Goal: Transaction & Acquisition: Purchase product/service

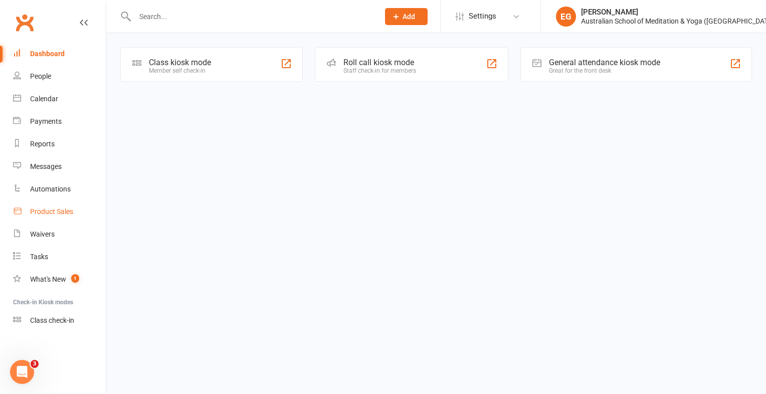
click at [46, 208] on div "Product Sales" at bounding box center [51, 212] width 43 height 8
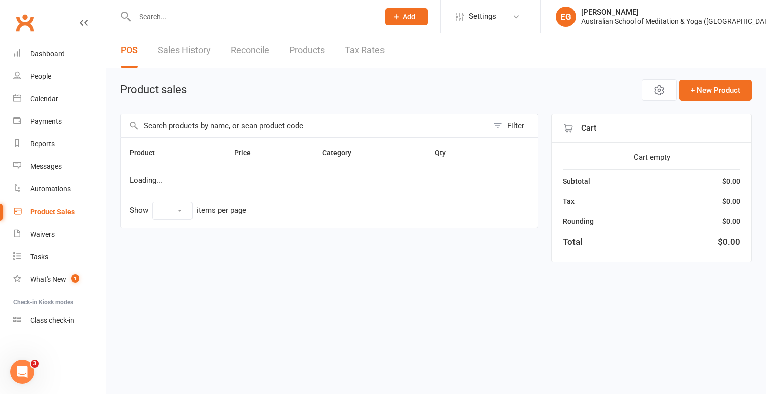
select select "10"
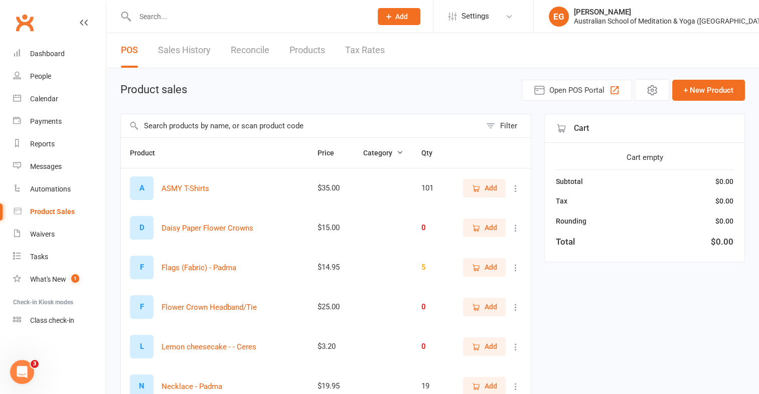
click at [195, 117] on input "text" at bounding box center [301, 125] width 360 height 23
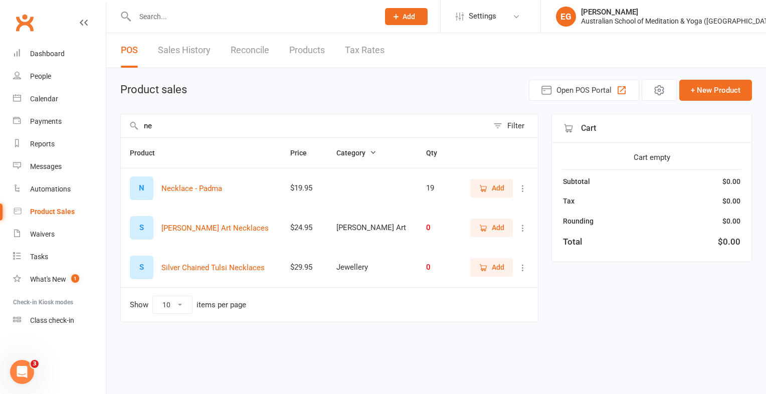
type input "n"
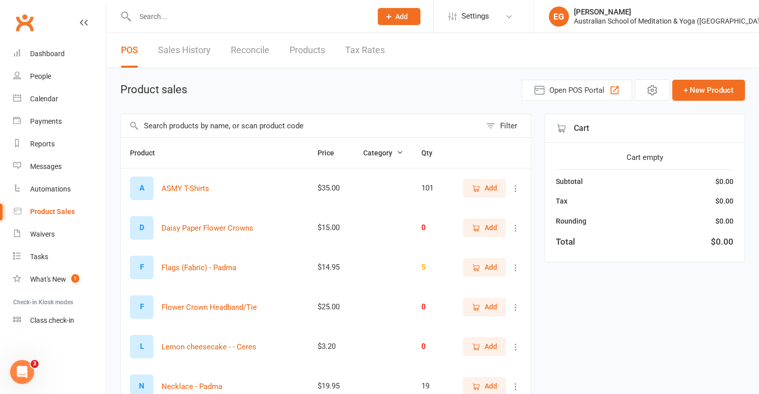
click at [308, 257] on td "F Flags (Fabric) - Padma" at bounding box center [215, 268] width 188 height 40
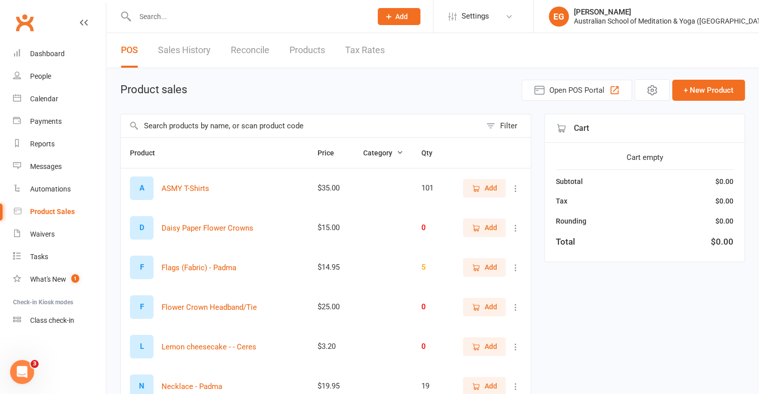
click at [308, 257] on td "F Flags (Fabric) - Padma" at bounding box center [215, 268] width 188 height 40
click at [167, 121] on input "text" at bounding box center [301, 125] width 360 height 23
click at [176, 127] on input "text" at bounding box center [301, 125] width 360 height 23
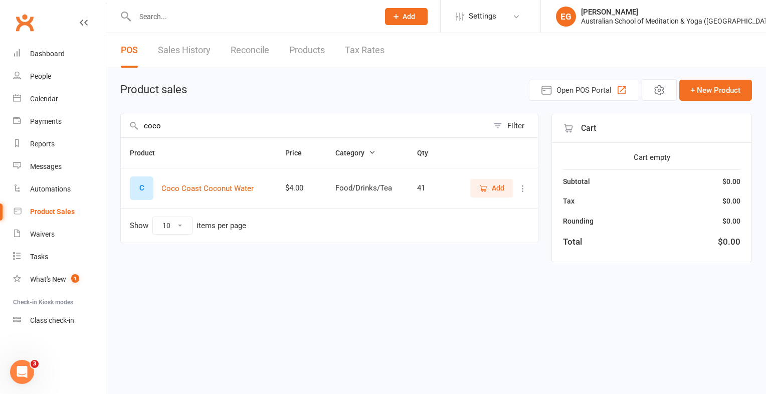
click at [501, 188] on span "Add" at bounding box center [498, 188] width 13 height 11
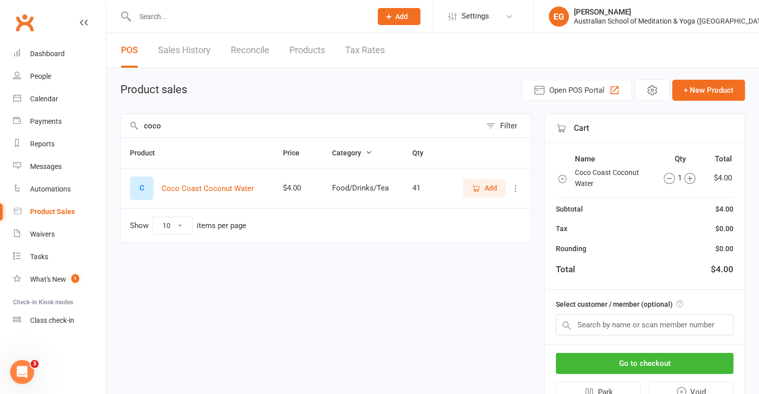
click at [692, 179] on icon "button" at bounding box center [689, 178] width 11 height 11
click at [193, 120] on input "coco" at bounding box center [301, 125] width 360 height 23
type input "c"
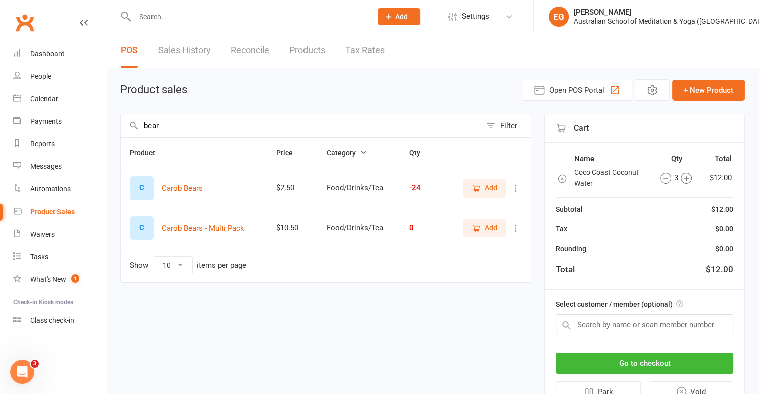
click at [488, 194] on button "Add" at bounding box center [484, 188] width 43 height 18
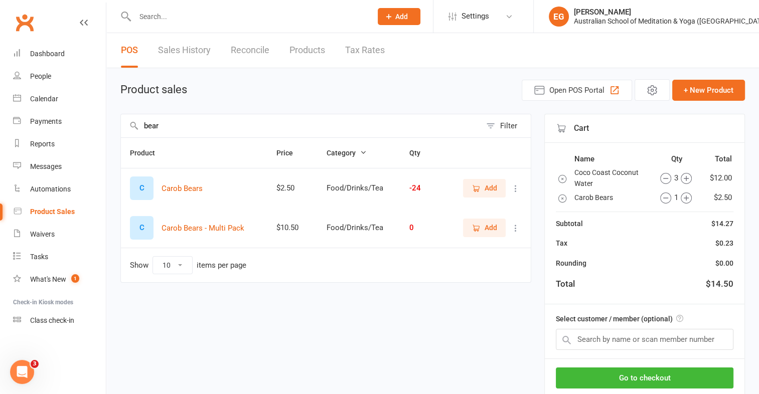
click at [682, 198] on icon "button" at bounding box center [686, 198] width 11 height 11
click at [208, 122] on input "bear" at bounding box center [301, 125] width 360 height 23
type input "b"
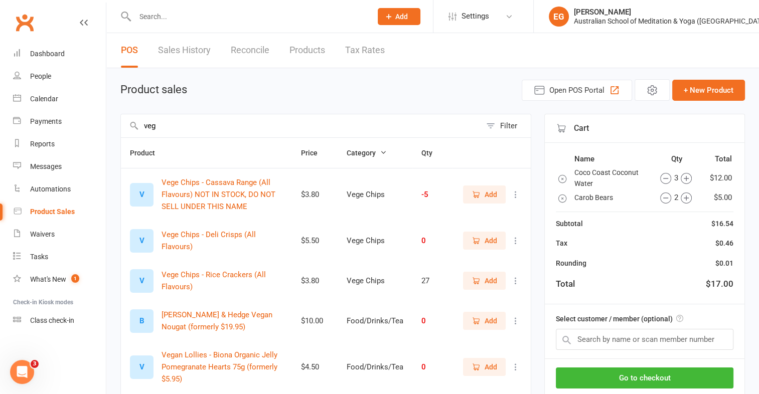
type input "veg"
click at [491, 197] on span "Add" at bounding box center [491, 194] width 13 height 11
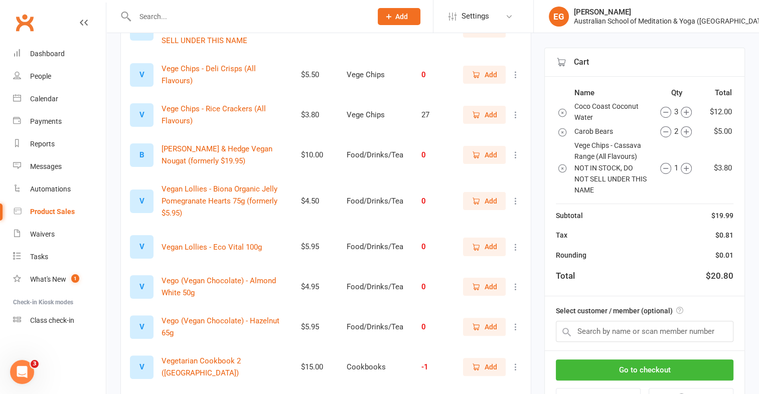
scroll to position [180, 0]
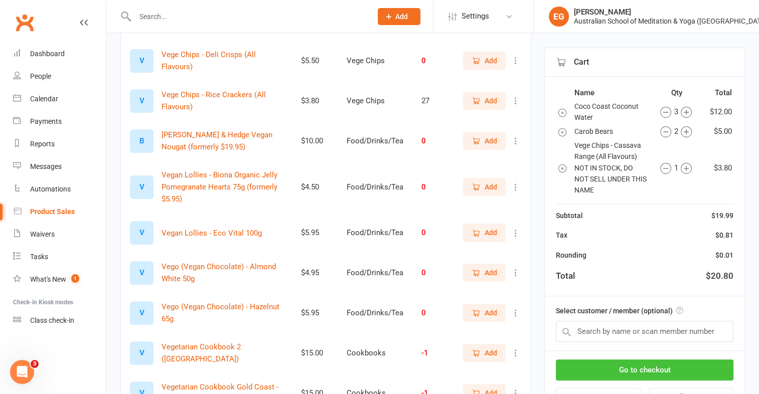
click at [652, 363] on button "Go to checkout" at bounding box center [645, 370] width 178 height 21
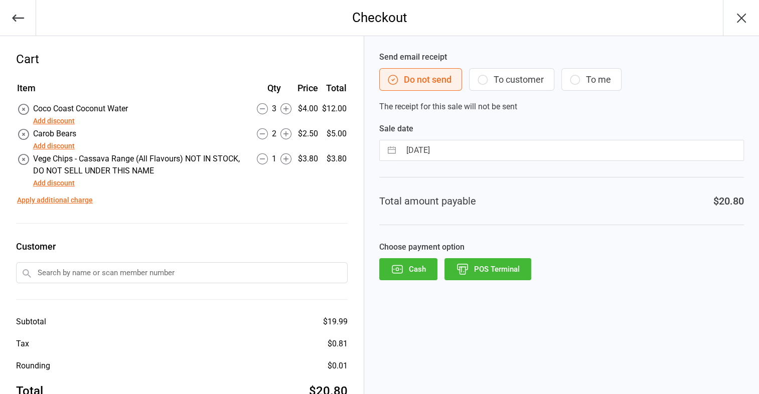
click at [482, 270] on button "POS Terminal" at bounding box center [487, 269] width 87 height 22
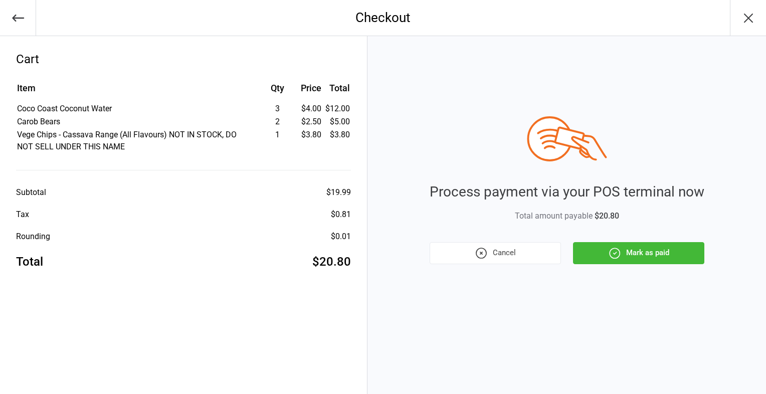
click at [649, 258] on button "Mark as paid" at bounding box center [638, 253] width 131 height 22
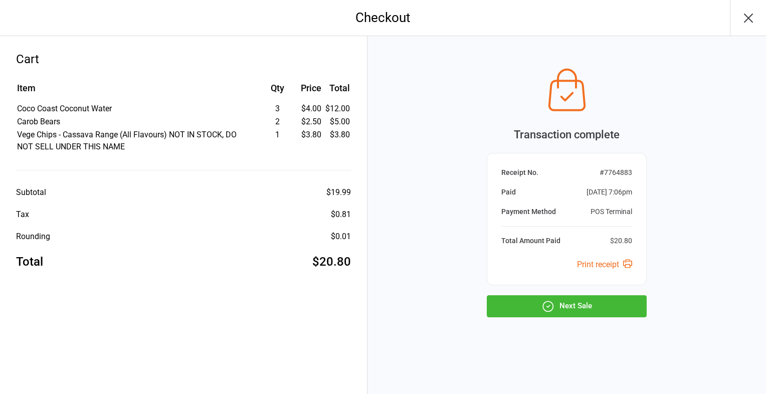
click at [616, 304] on button "Next Sale" at bounding box center [567, 306] width 160 height 22
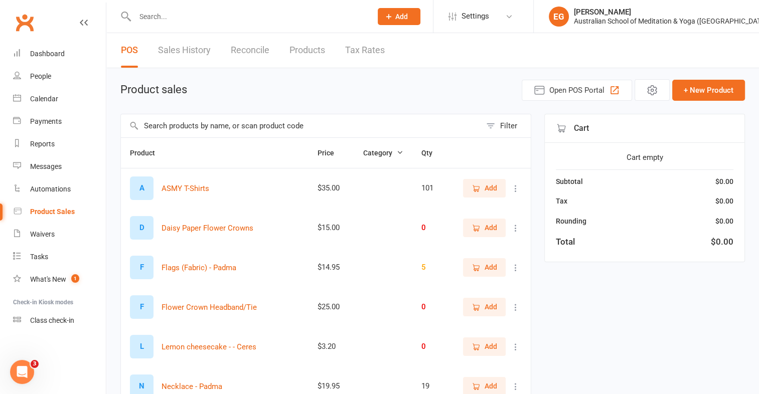
click at [303, 129] on input "text" at bounding box center [301, 125] width 360 height 23
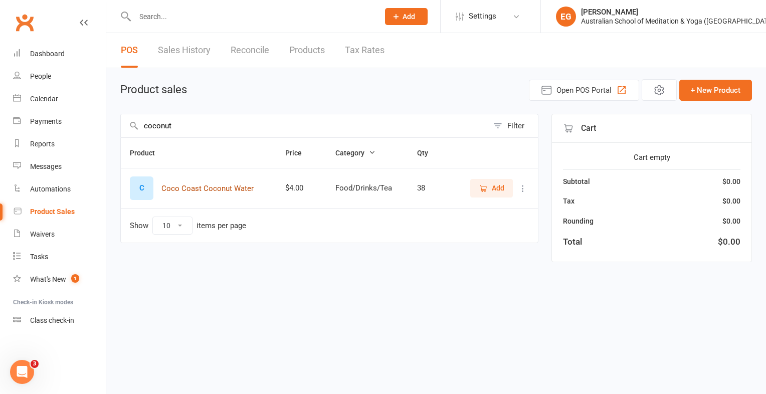
type input "coconut"
click at [233, 192] on button "Coco Coast Coconut Water" at bounding box center [208, 189] width 92 height 12
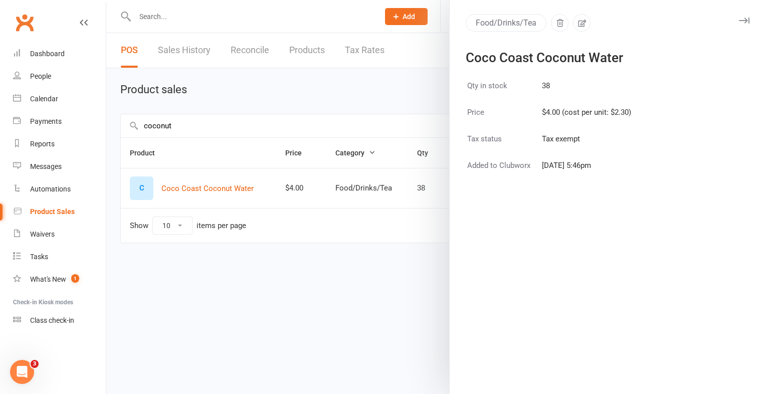
click at [377, 212] on div at bounding box center [436, 197] width 660 height 394
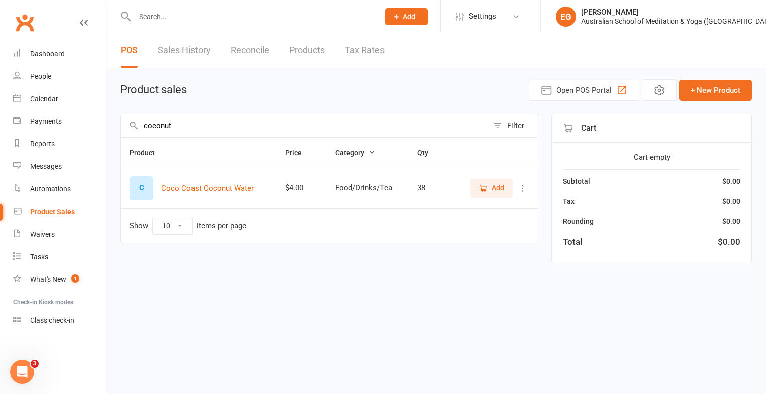
click at [494, 186] on span "Add" at bounding box center [498, 188] width 13 height 11
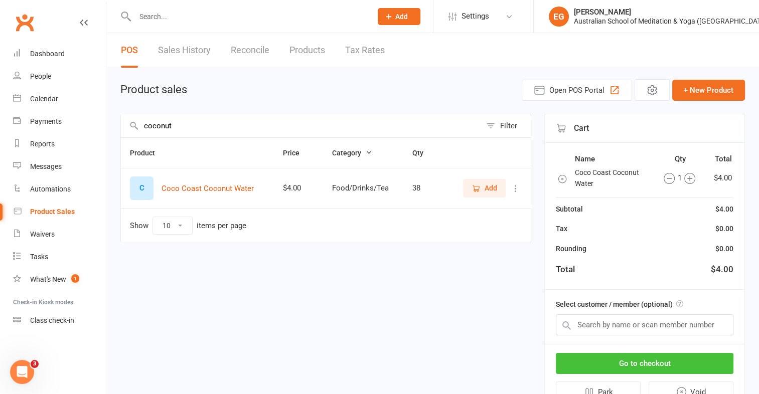
click at [567, 361] on button "Go to checkout" at bounding box center [645, 363] width 178 height 21
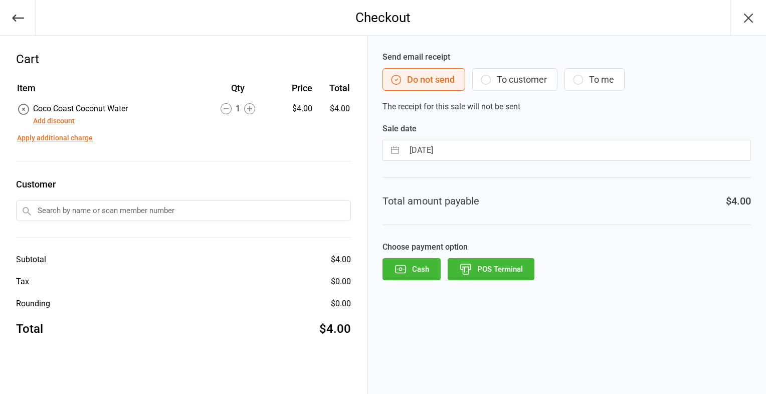
click at [414, 268] on button "Cash" at bounding box center [412, 269] width 58 height 22
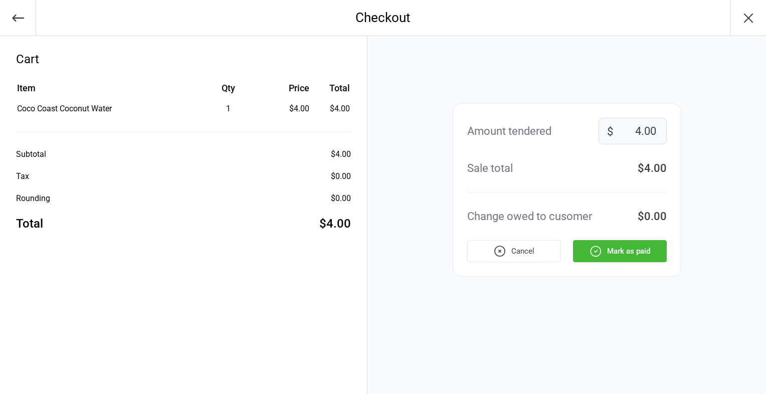
click at [511, 256] on button "Cancel" at bounding box center [515, 251] width 94 height 22
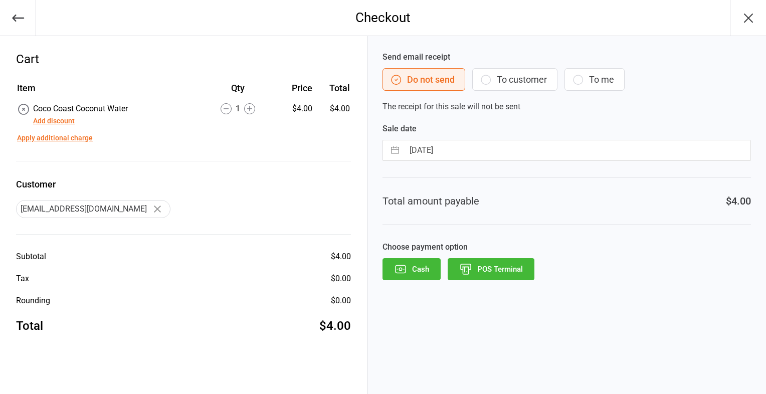
click at [744, 17] on icon "button" at bounding box center [749, 18] width 16 height 16
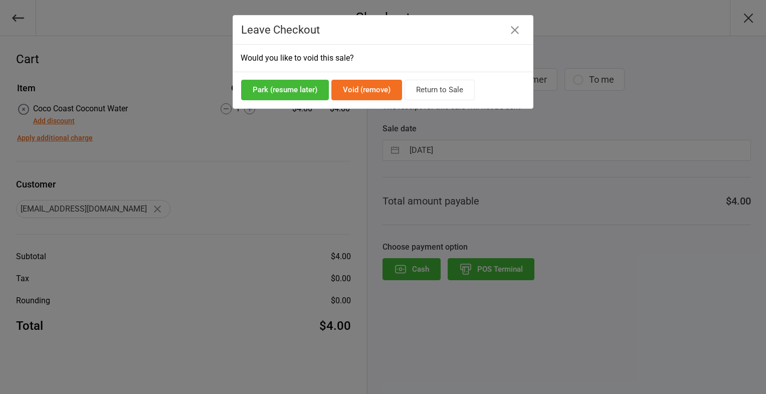
click at [517, 35] on button "button" at bounding box center [515, 30] width 16 height 16
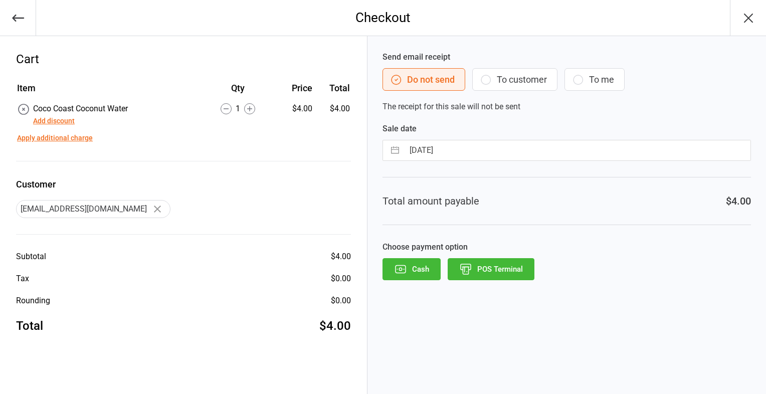
click at [740, 21] on button "button" at bounding box center [748, 18] width 36 height 36
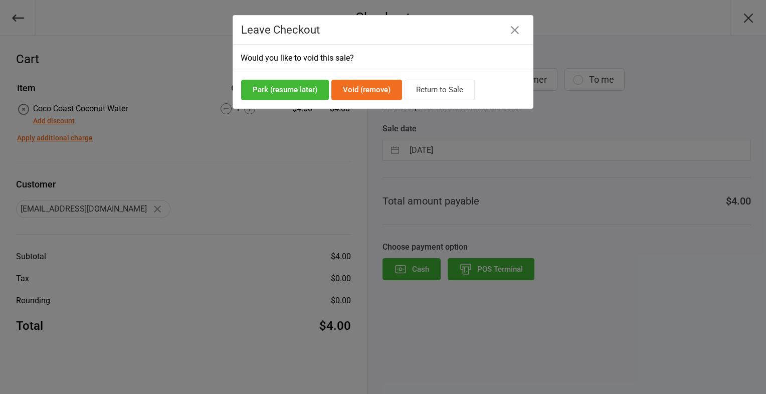
click at [365, 92] on button "Void (remove)" at bounding box center [367, 90] width 71 height 21
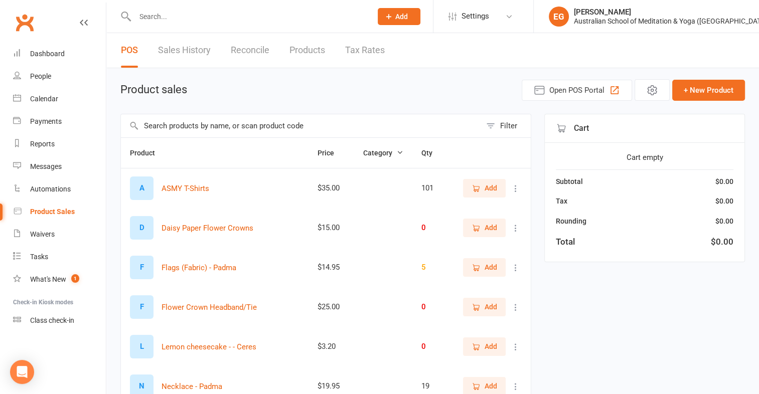
click at [209, 131] on input "text" at bounding box center [301, 125] width 360 height 23
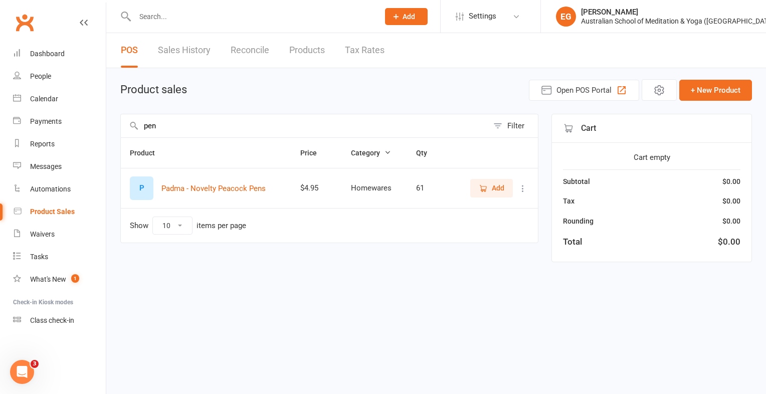
type input "pen"
click at [489, 190] on span "Add" at bounding box center [492, 188] width 26 height 11
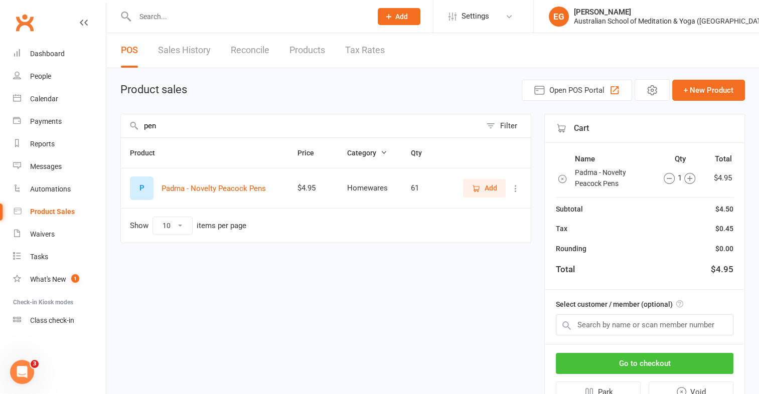
click at [625, 364] on button "Go to checkout" at bounding box center [645, 363] width 178 height 21
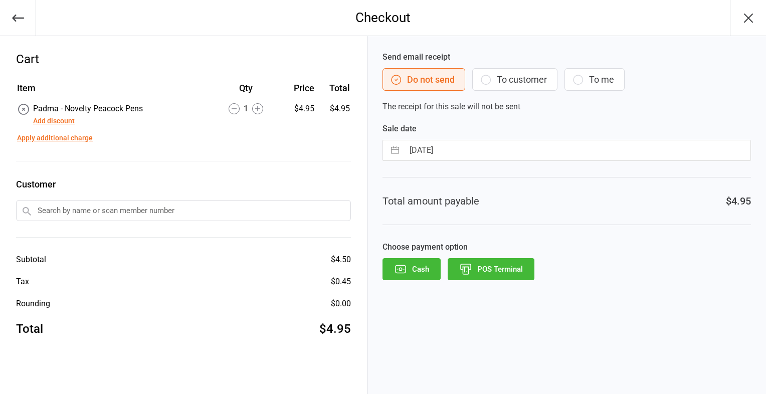
click at [493, 266] on button "POS Terminal" at bounding box center [491, 269] width 87 height 22
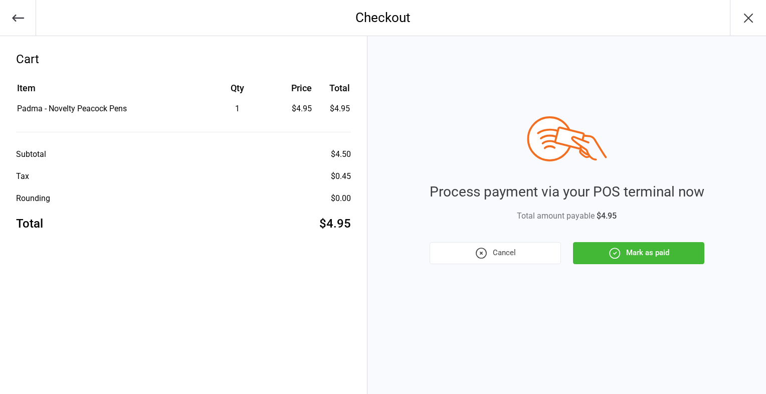
click at [607, 255] on button "Mark as paid" at bounding box center [638, 253] width 131 height 22
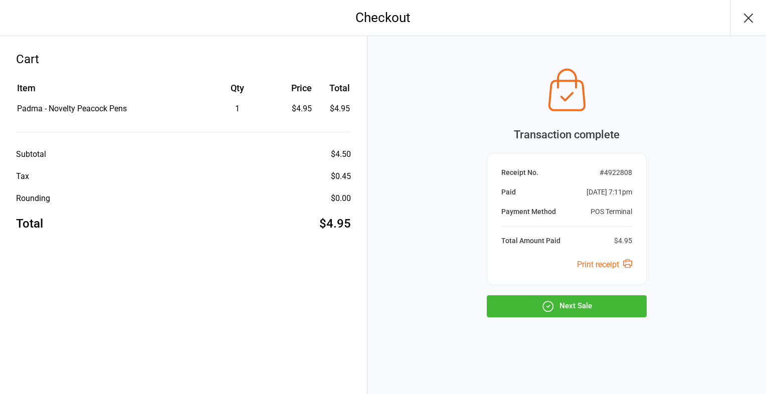
click at [592, 306] on button "Next Sale" at bounding box center [567, 306] width 160 height 22
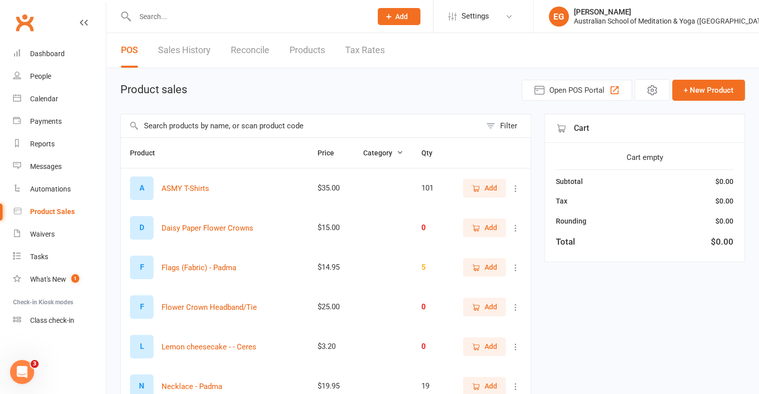
click at [164, 11] on input "text" at bounding box center [248, 17] width 233 height 14
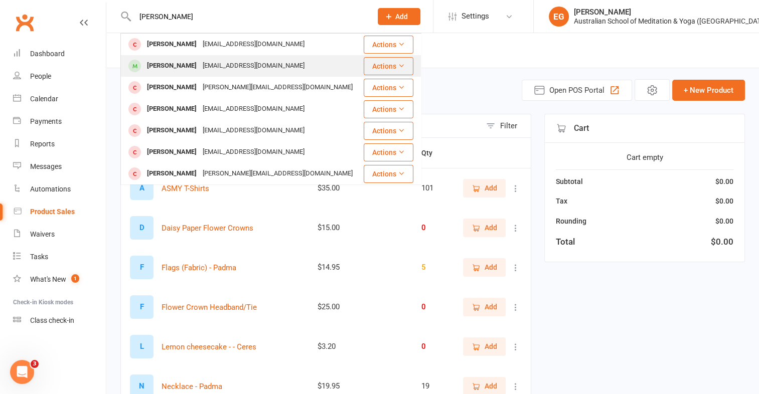
type input "[PERSON_NAME]"
click at [222, 69] on div "[EMAIL_ADDRESS][DOMAIN_NAME]" at bounding box center [254, 66] width 108 height 15
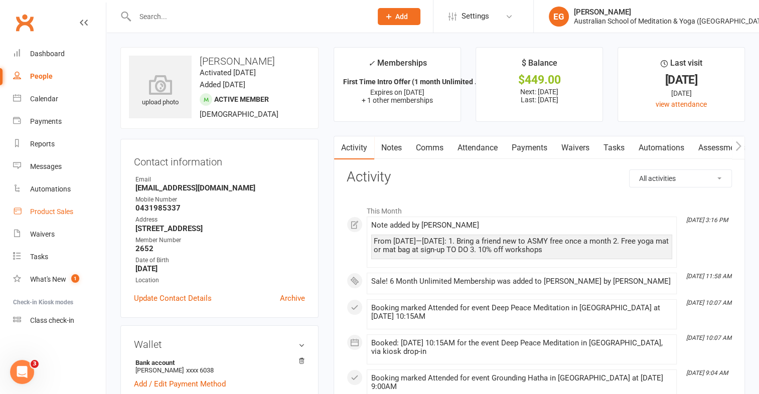
click at [48, 215] on div "Product Sales" at bounding box center [51, 212] width 43 height 8
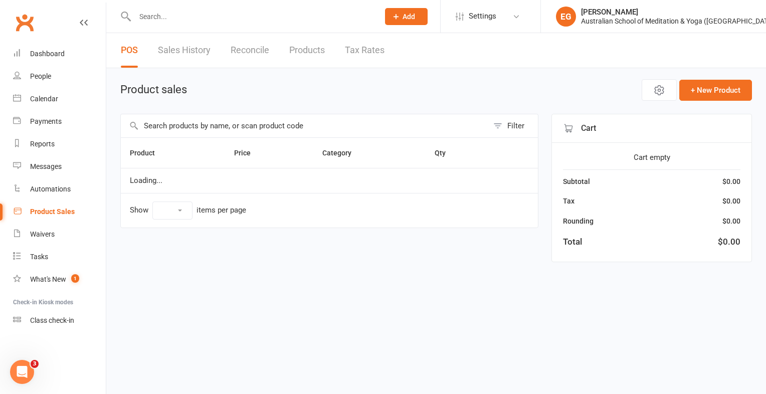
select select "10"
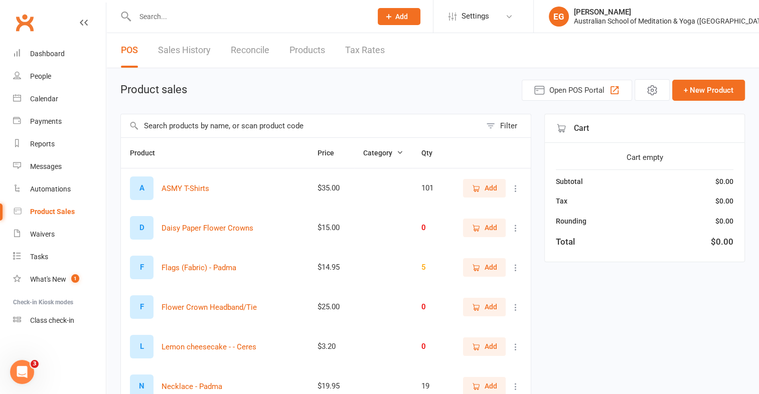
click at [191, 128] on input "text" at bounding box center [301, 125] width 360 height 23
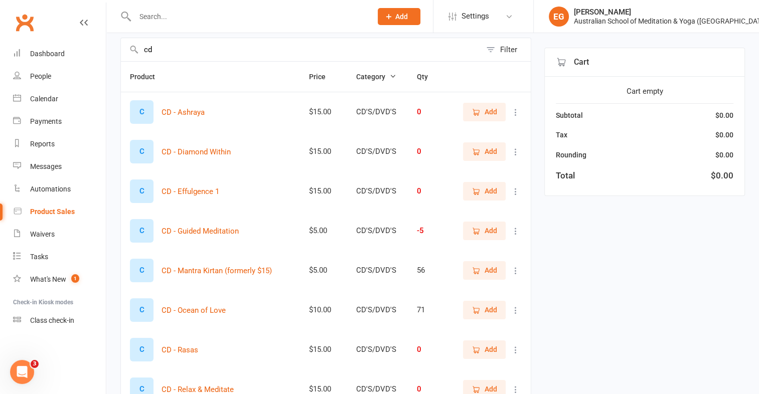
scroll to position [130, 0]
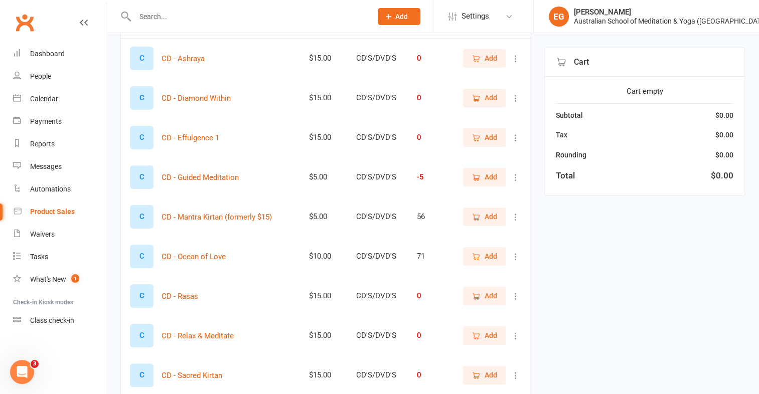
type input "cd"
click at [494, 256] on span "Add" at bounding box center [491, 256] width 13 height 11
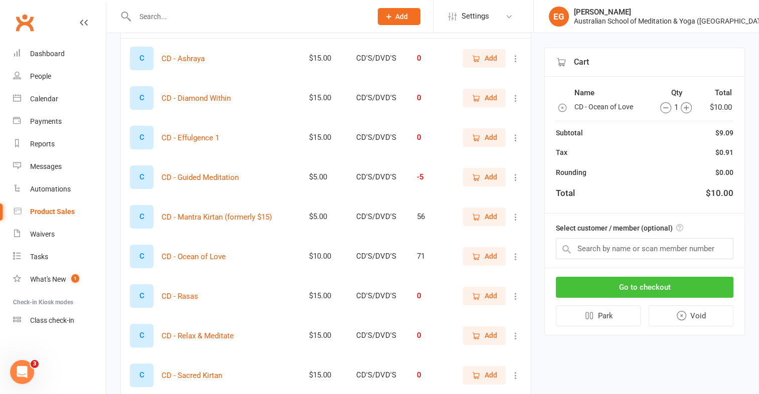
click at [695, 289] on button "Go to checkout" at bounding box center [645, 287] width 178 height 21
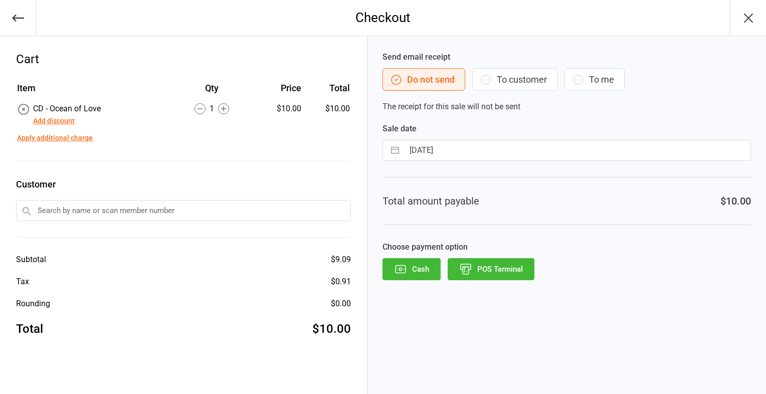
click at [510, 277] on button "POS Terminal" at bounding box center [491, 269] width 87 height 22
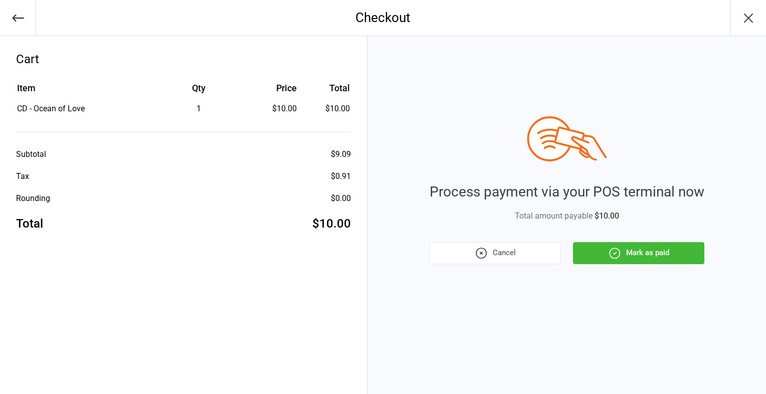
click at [636, 257] on button "Mark as paid" at bounding box center [638, 253] width 131 height 22
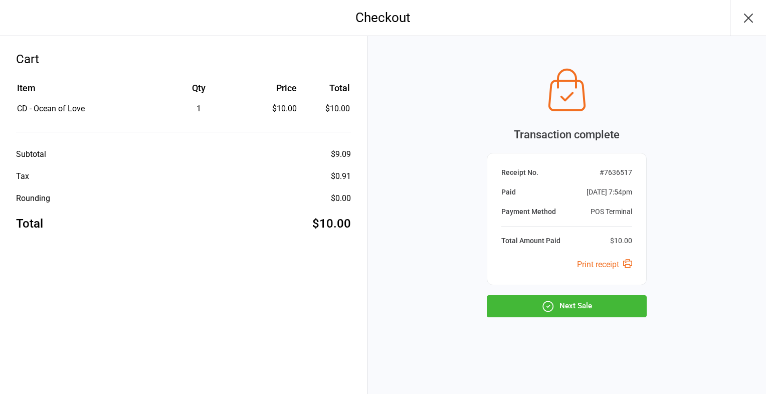
click at [552, 303] on icon "button" at bounding box center [548, 306] width 10 height 10
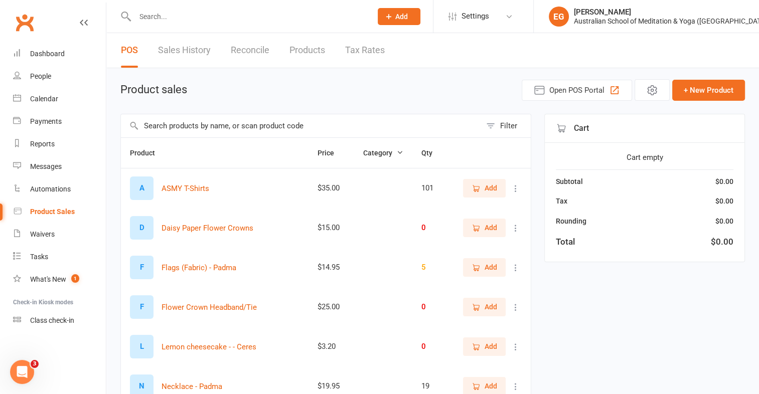
click at [260, 129] on input "text" at bounding box center [301, 125] width 360 height 23
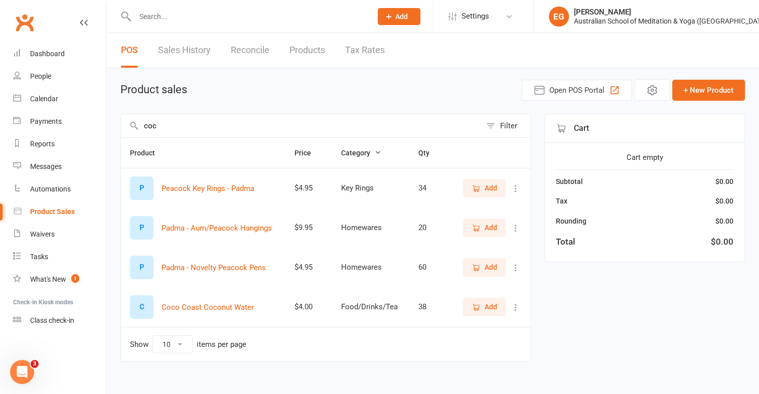
type input "coc"
click at [490, 305] on span "Add" at bounding box center [491, 306] width 13 height 11
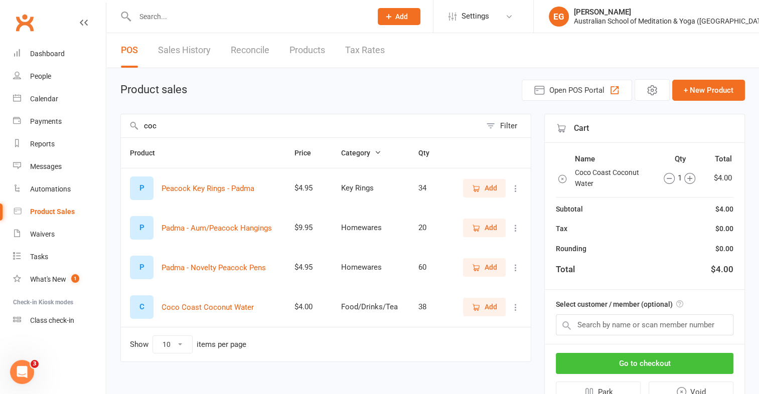
click at [603, 367] on button "Go to checkout" at bounding box center [645, 363] width 178 height 21
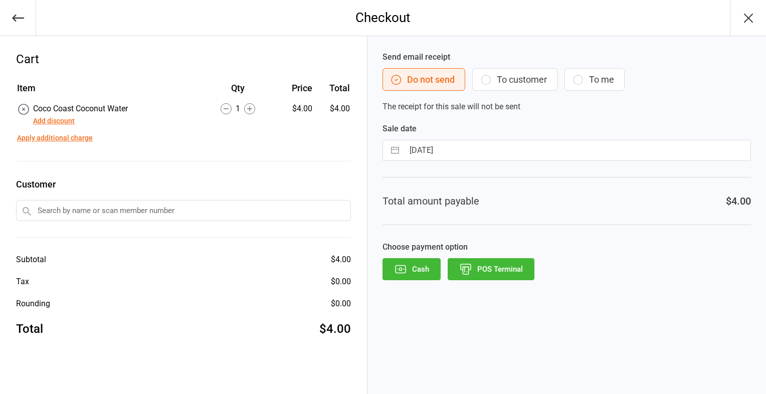
click at [496, 267] on button "POS Terminal" at bounding box center [491, 269] width 87 height 22
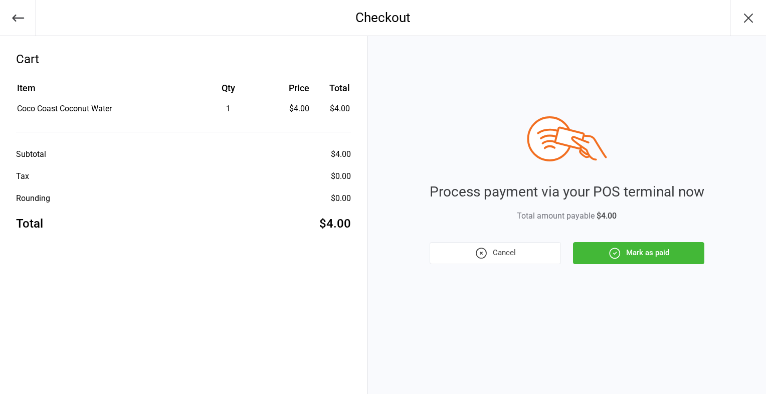
click at [638, 249] on button "Mark as paid" at bounding box center [638, 253] width 131 height 22
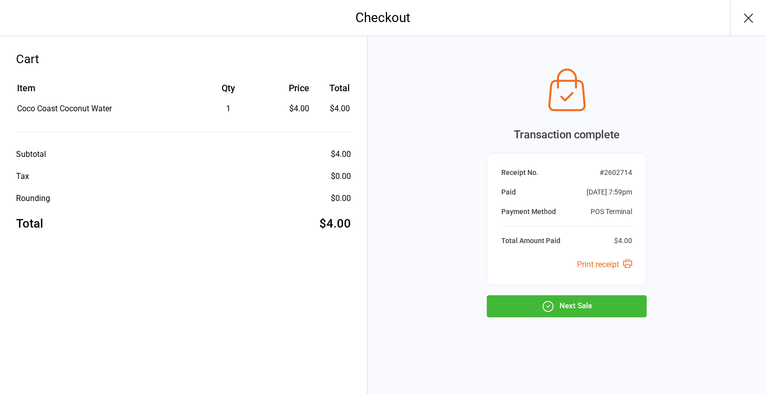
click at [588, 308] on button "Next Sale" at bounding box center [567, 306] width 160 height 22
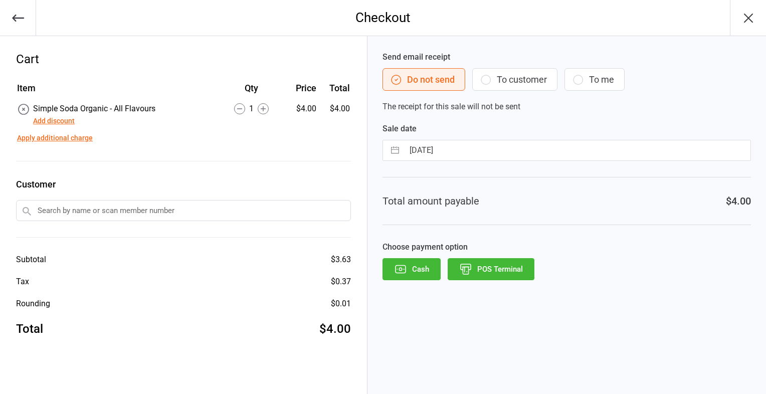
click at [407, 263] on icon "button" at bounding box center [400, 269] width 13 height 13
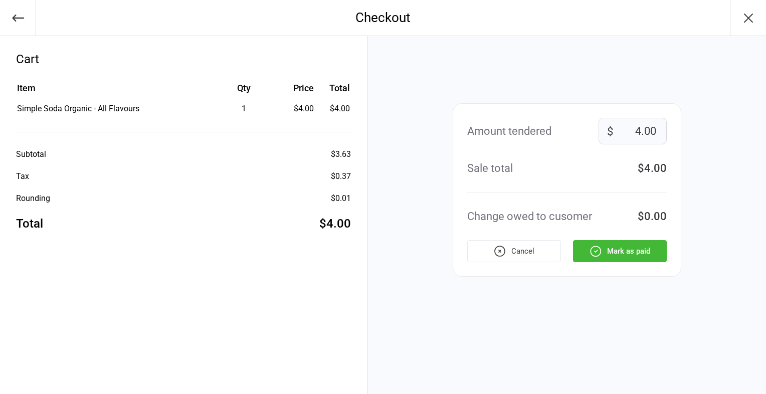
click at [631, 248] on button "Mark as paid" at bounding box center [620, 251] width 94 height 22
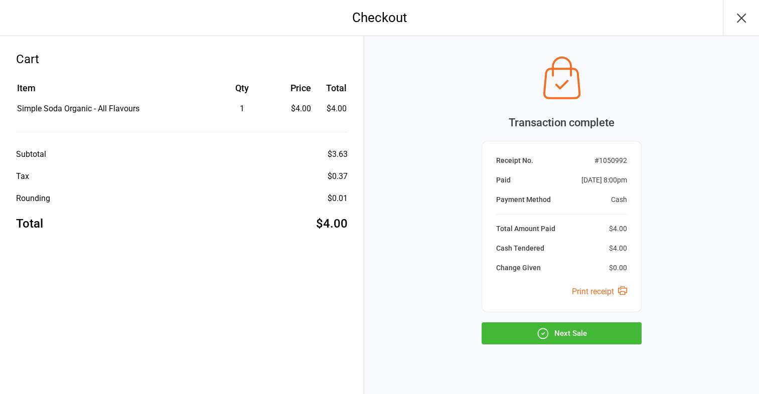
click at [561, 337] on button "Next Sale" at bounding box center [562, 334] width 160 height 22
